Goal: Information Seeking & Learning: Find specific fact

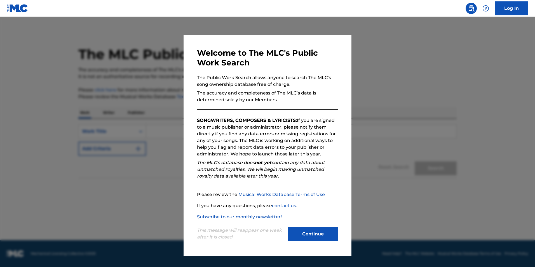
click at [309, 234] on button "Continue" at bounding box center [313, 234] width 50 height 14
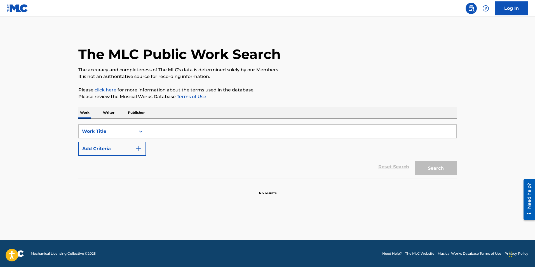
click at [206, 132] on input "Search Form" at bounding box center [301, 131] width 310 height 13
paste input "with these hands"
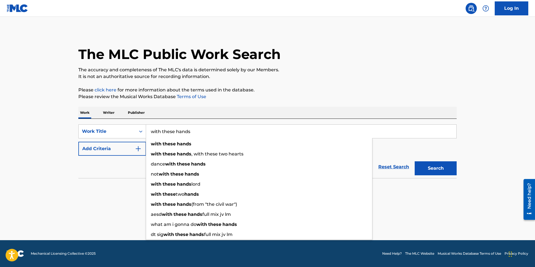
type input "with these hands"
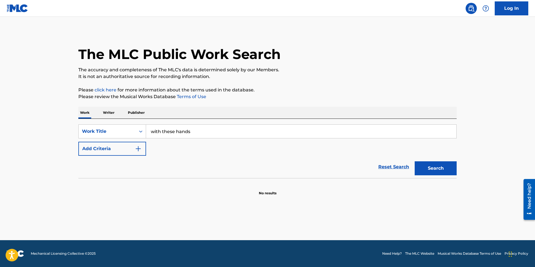
drag, startPoint x: 118, startPoint y: 168, endPoint x: 138, endPoint y: 157, distance: 22.2
click at [119, 166] on div "Reset Search Search" at bounding box center [267, 167] width 378 height 22
click at [163, 149] on div "SearchWithCriteria95276e18-9223-43d1-8c1b-2883bb450f57 Work Title with these ha…" at bounding box center [267, 139] width 378 height 31
drag, startPoint x: 131, startPoint y: 151, endPoint x: 146, endPoint y: 150, distance: 14.6
click at [132, 151] on button "Add Criteria" at bounding box center [112, 149] width 68 height 14
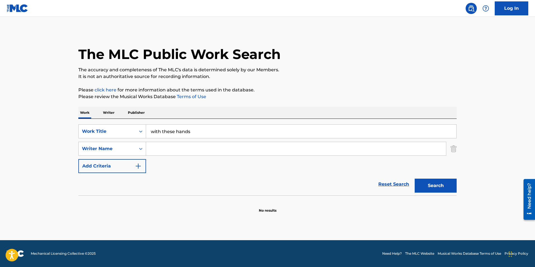
click at [174, 151] on input "Search Form" at bounding box center [296, 148] width 300 height 13
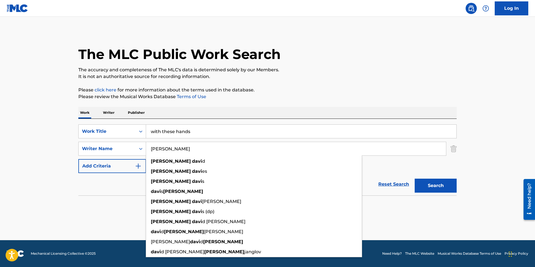
type input "[PERSON_NAME]"
click at [415, 179] on button "Search" at bounding box center [436, 186] width 42 height 14
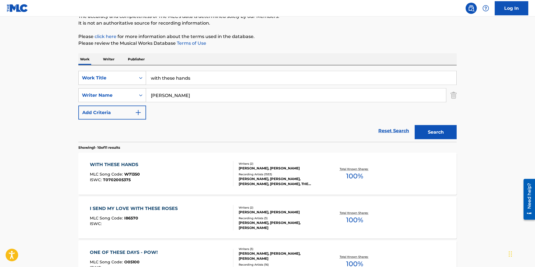
scroll to position [57, 0]
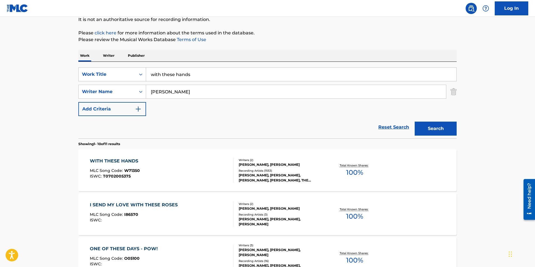
click at [115, 162] on div "WITH THESE HANDS" at bounding box center [115, 161] width 51 height 7
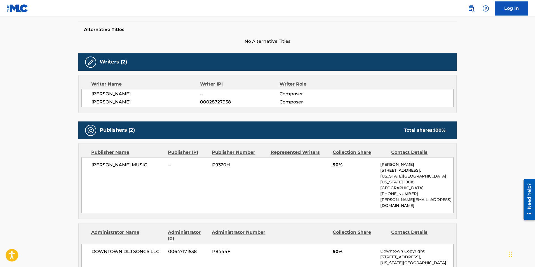
scroll to position [143, 0]
